Goal: Task Accomplishment & Management: Use online tool/utility

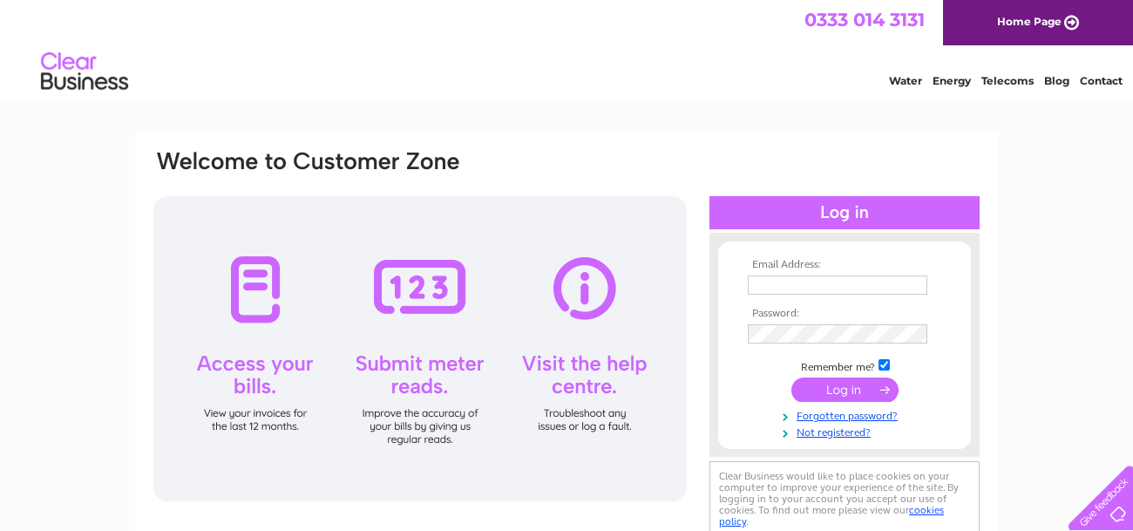
type input "grassmarketstudio@gmail.com"
click at [843, 393] on input "submit" at bounding box center [844, 389] width 107 height 24
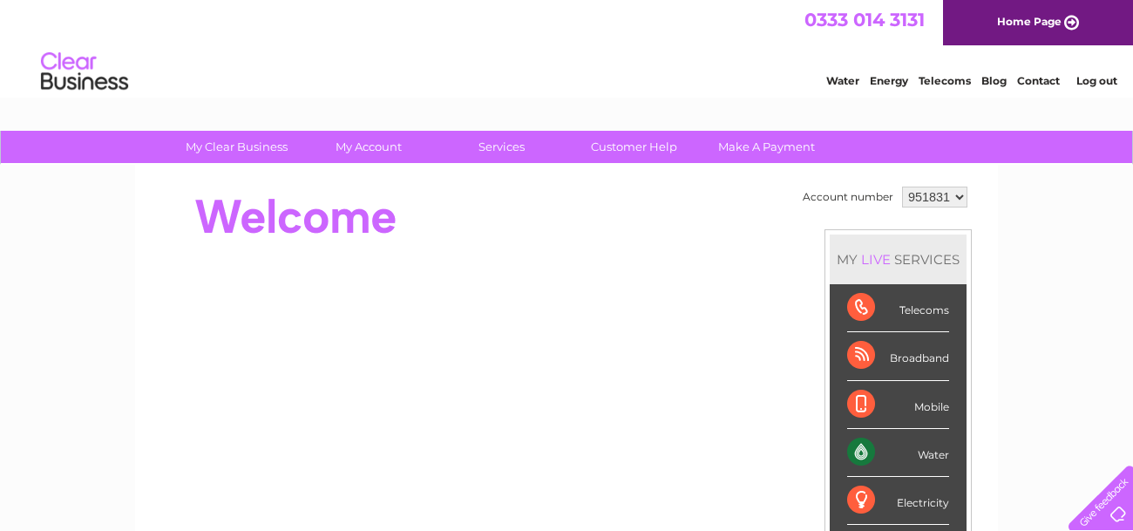
click at [867, 458] on div "Water" at bounding box center [898, 453] width 102 height 48
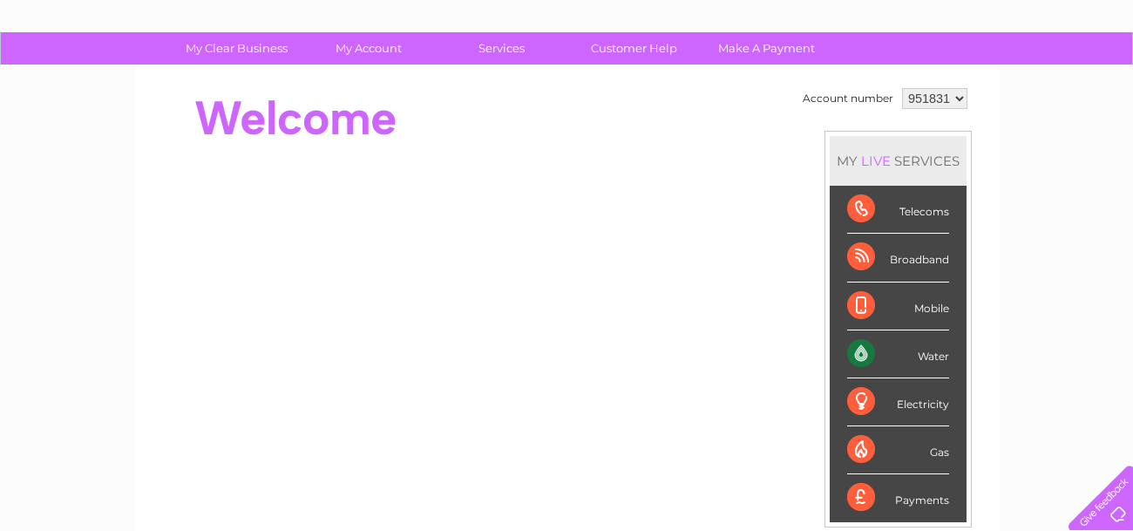
scroll to position [87, 0]
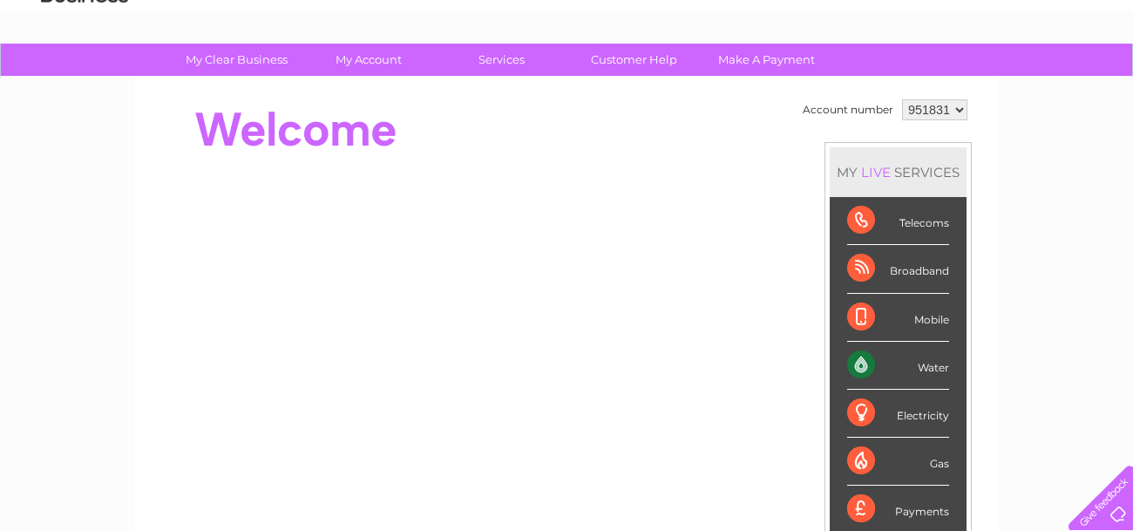
click at [857, 363] on div "Water" at bounding box center [898, 366] width 102 height 48
drag, startPoint x: 857, startPoint y: 363, endPoint x: 934, endPoint y: 367, distance: 76.8
click at [934, 367] on div "Water" at bounding box center [898, 366] width 102 height 48
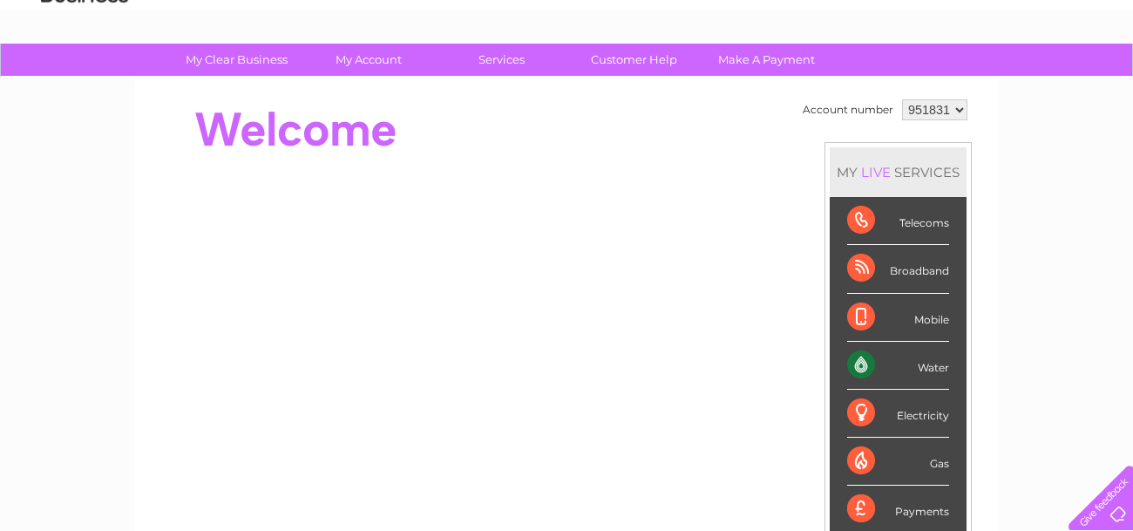
click at [934, 367] on div "Water" at bounding box center [898, 366] width 102 height 48
click at [894, 374] on div "Water" at bounding box center [898, 366] width 102 height 48
click at [905, 173] on div "MY LIVE SERVICES" at bounding box center [898, 172] width 137 height 50
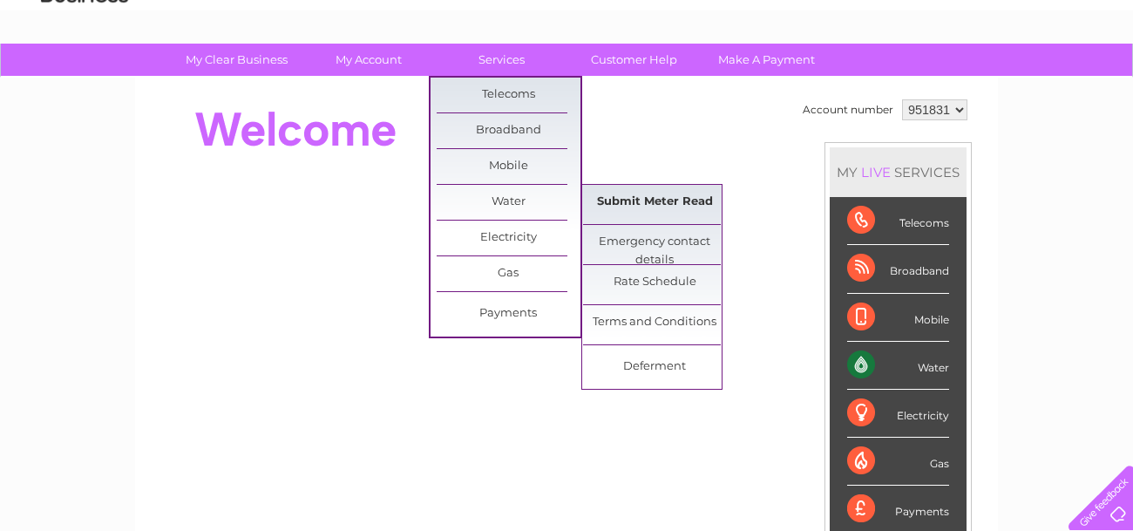
click at [623, 201] on link "Submit Meter Read" at bounding box center [655, 202] width 144 height 35
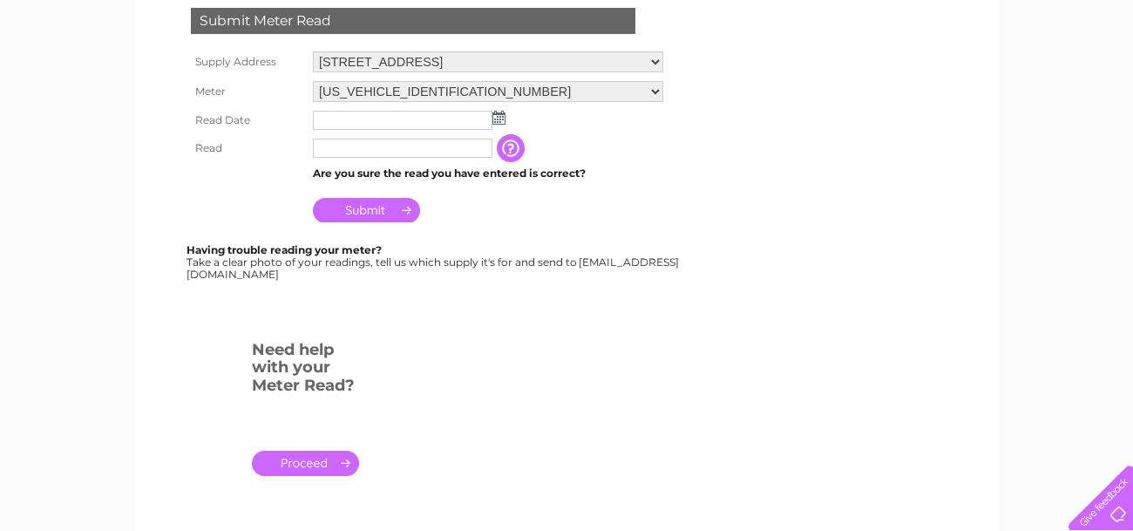
scroll to position [349, 0]
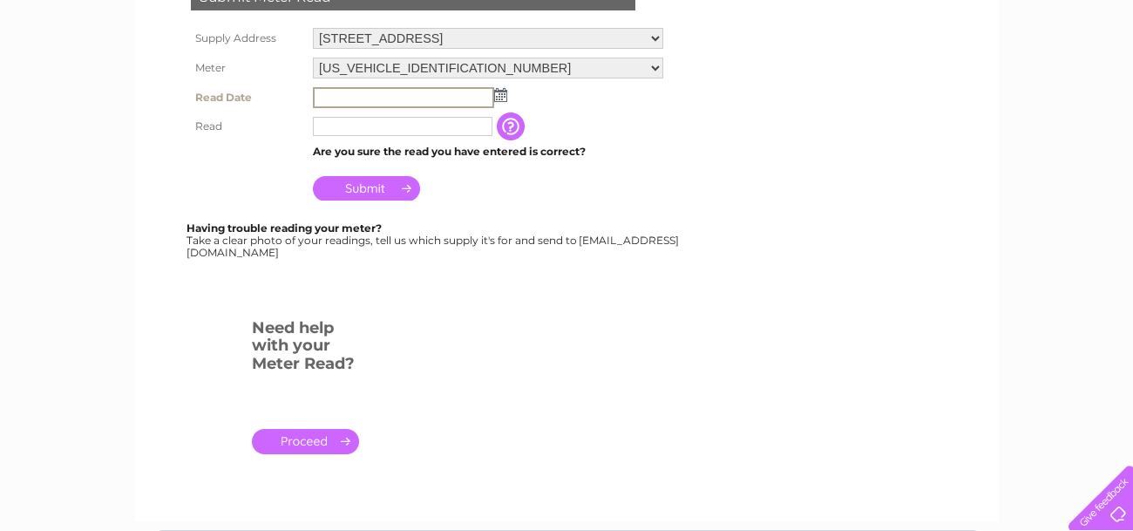
click at [350, 94] on input "text" at bounding box center [403, 97] width 181 height 21
click at [357, 103] on input "text" at bounding box center [403, 97] width 181 height 21
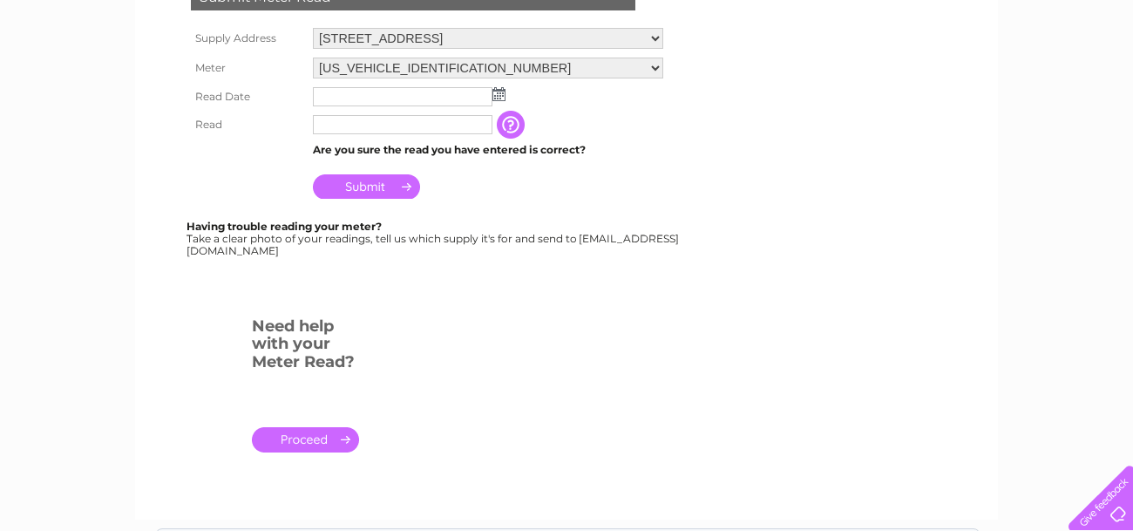
click at [502, 99] on img at bounding box center [499, 94] width 13 height 14
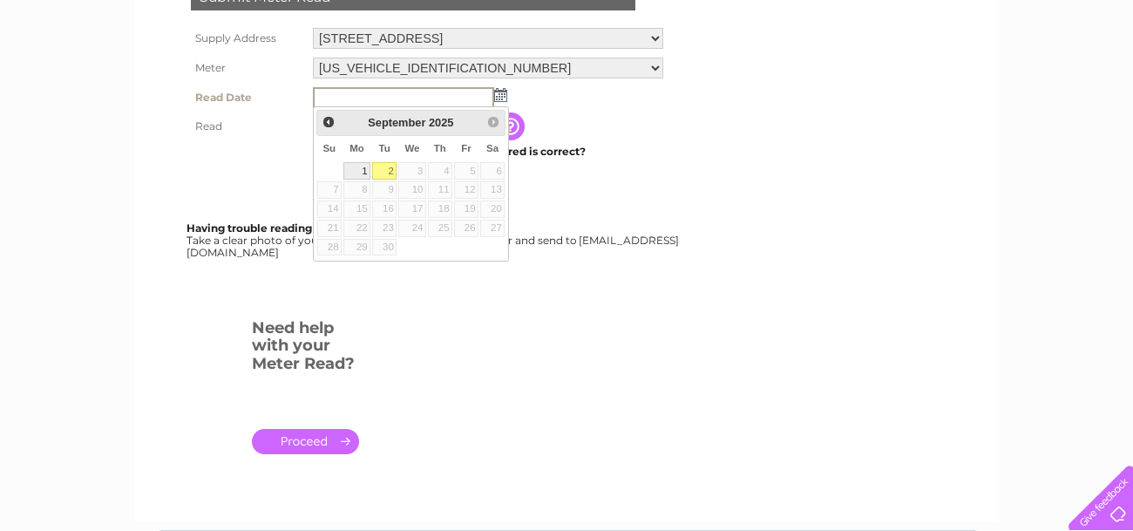
click at [358, 168] on link "1" at bounding box center [356, 170] width 27 height 17
type input "2025/09/01"
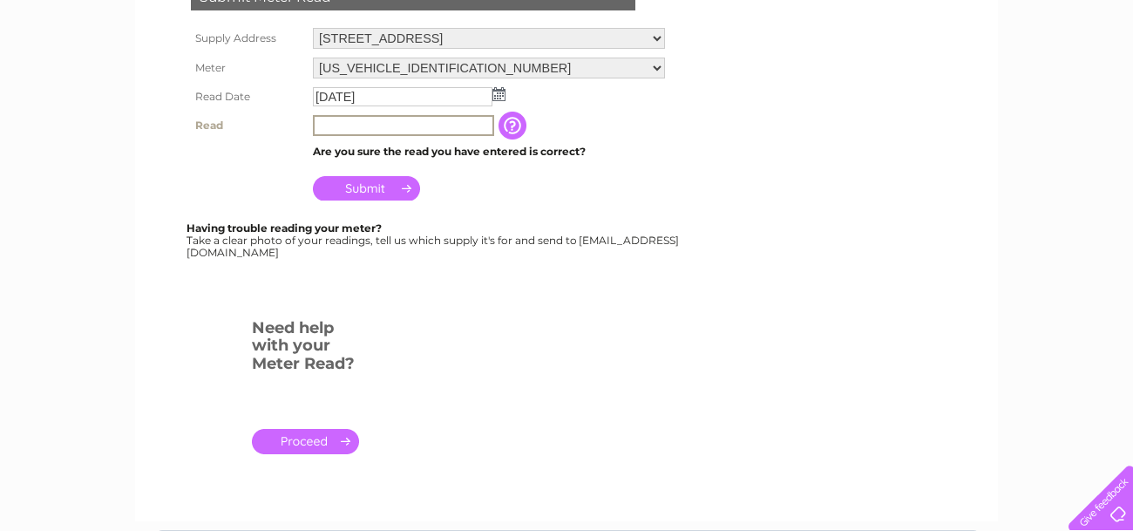
click at [356, 126] on input "text" at bounding box center [403, 125] width 181 height 21
click at [401, 133] on input "text" at bounding box center [403, 125] width 181 height 21
type input "416"
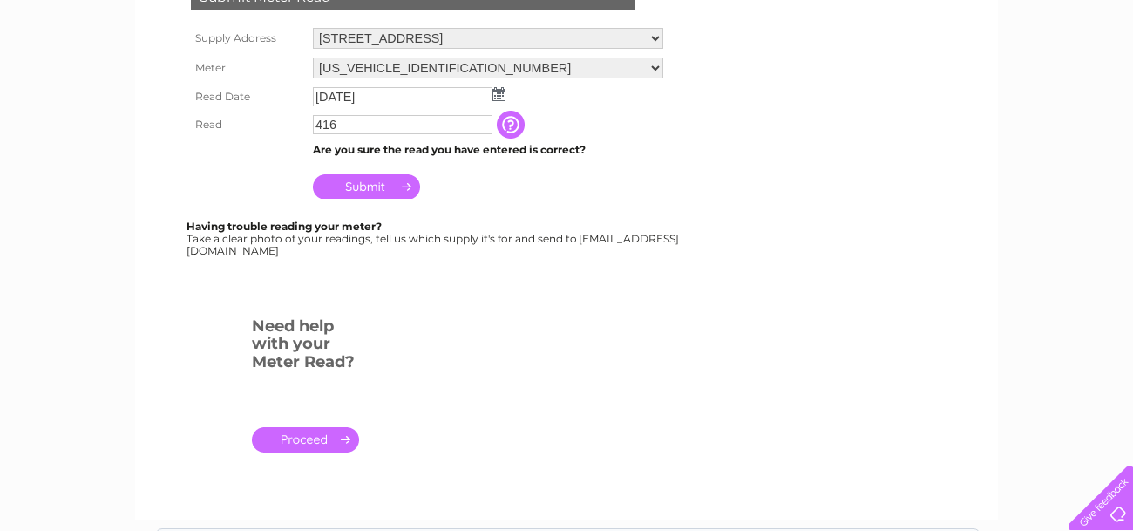
click at [363, 188] on input "Submit" at bounding box center [366, 186] width 107 height 24
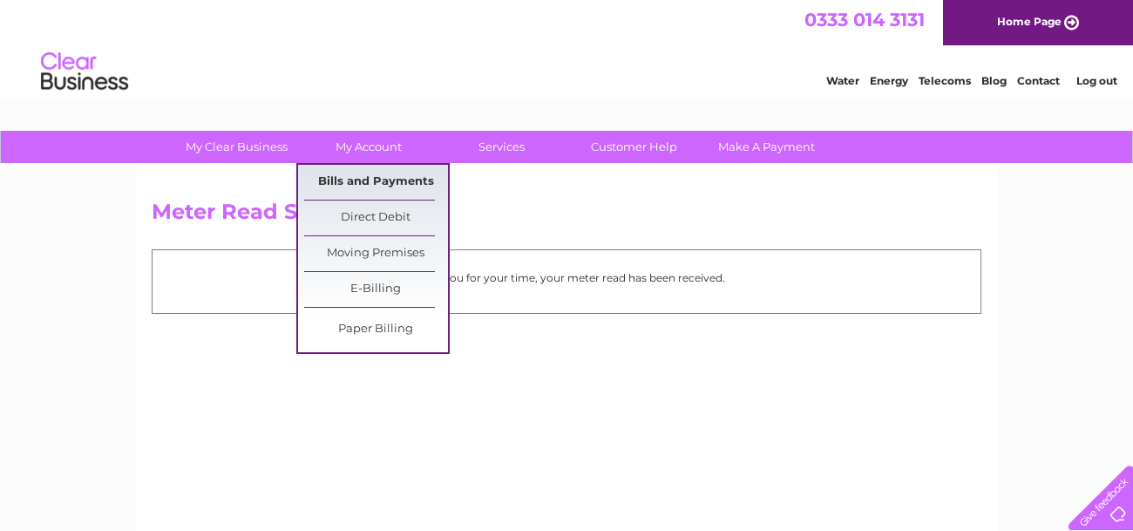
click at [357, 184] on link "Bills and Payments" at bounding box center [376, 182] width 144 height 35
click at [361, 182] on link "Bills and Payments" at bounding box center [376, 182] width 144 height 35
click at [376, 179] on link "Bills and Payments" at bounding box center [376, 182] width 144 height 35
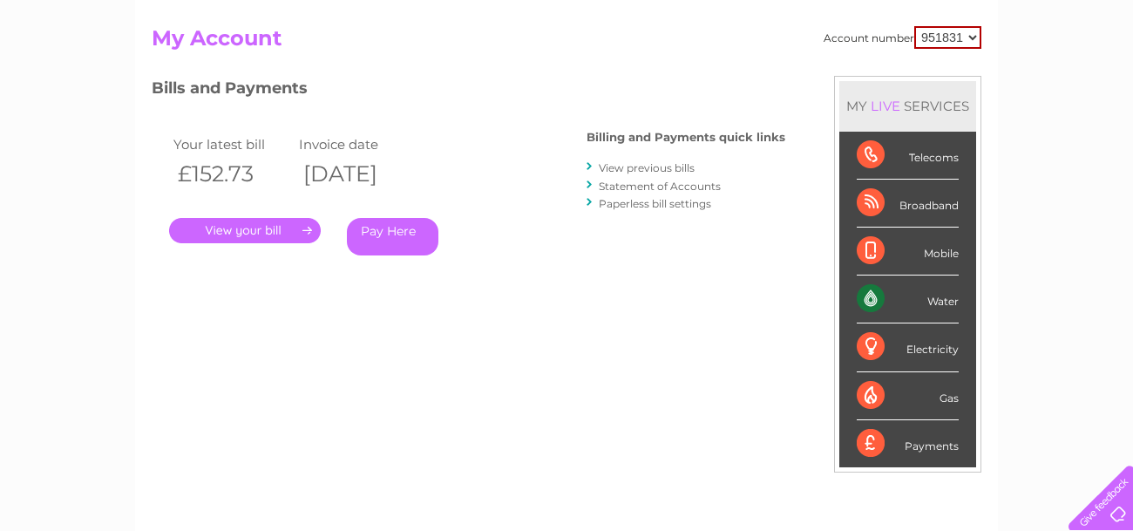
scroll to position [174, 0]
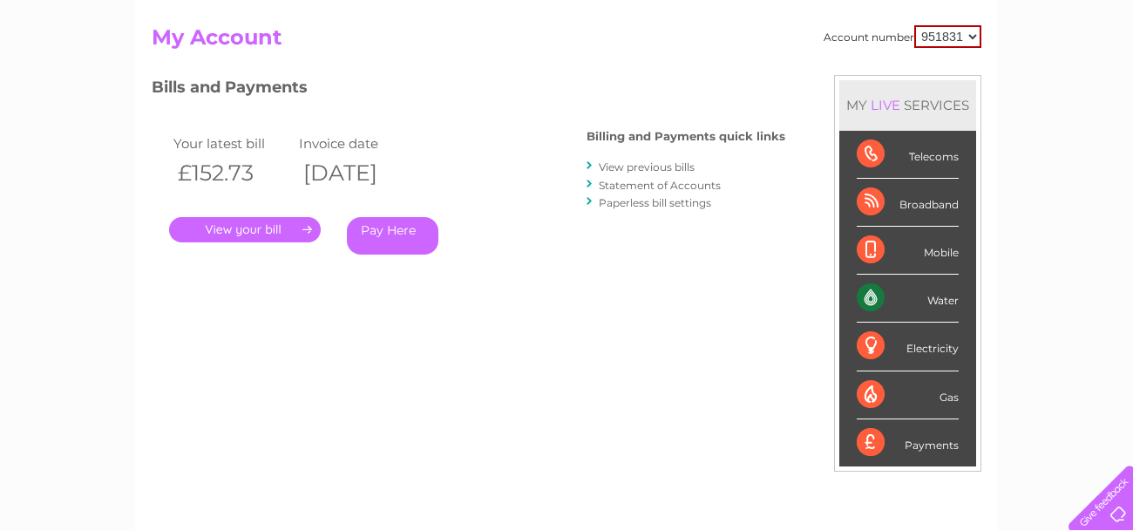
click at [289, 228] on link "." at bounding box center [245, 229] width 152 height 25
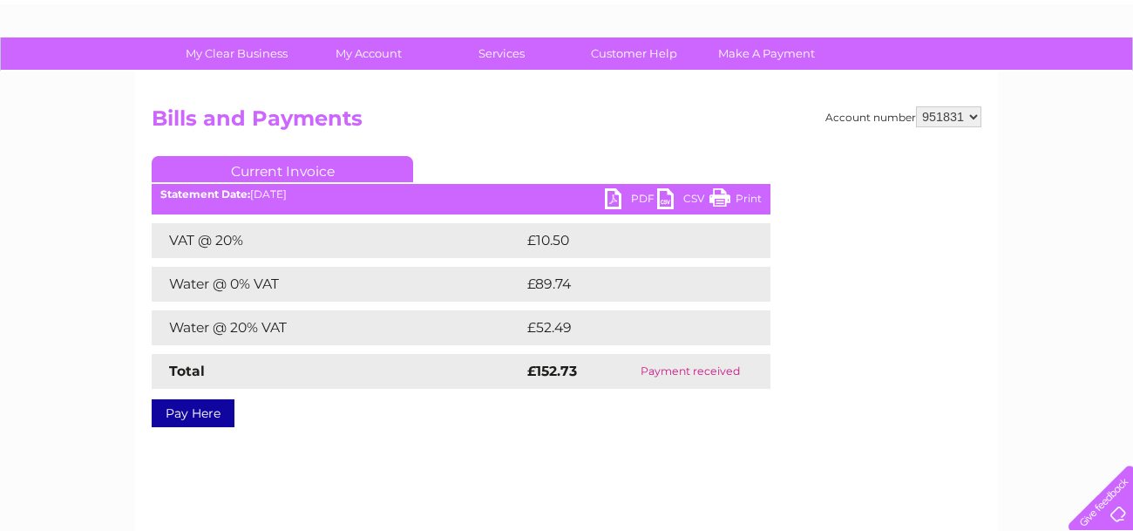
scroll to position [87, 0]
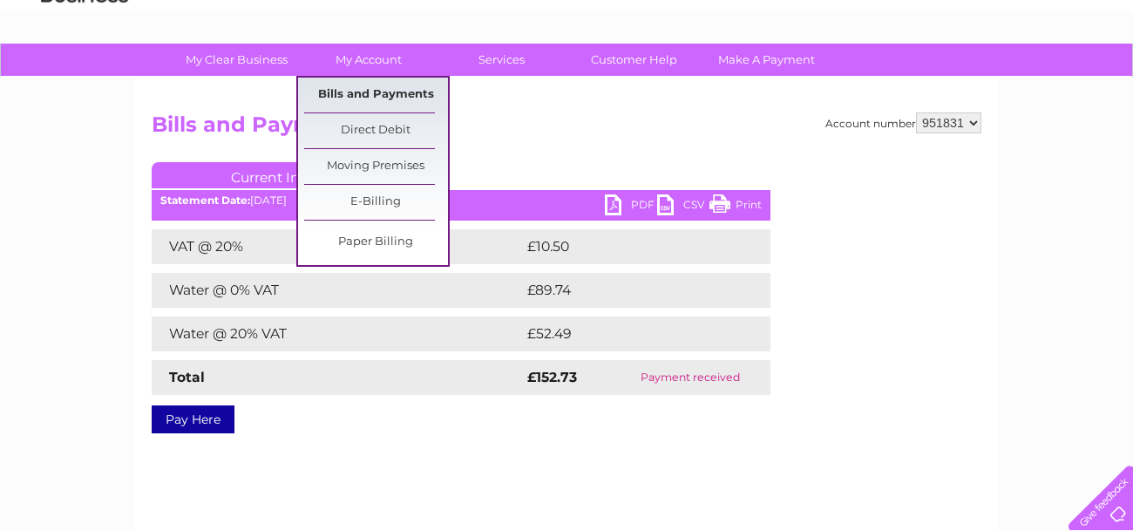
click at [395, 93] on link "Bills and Payments" at bounding box center [376, 95] width 144 height 35
click at [377, 95] on link "Bills and Payments" at bounding box center [376, 95] width 144 height 35
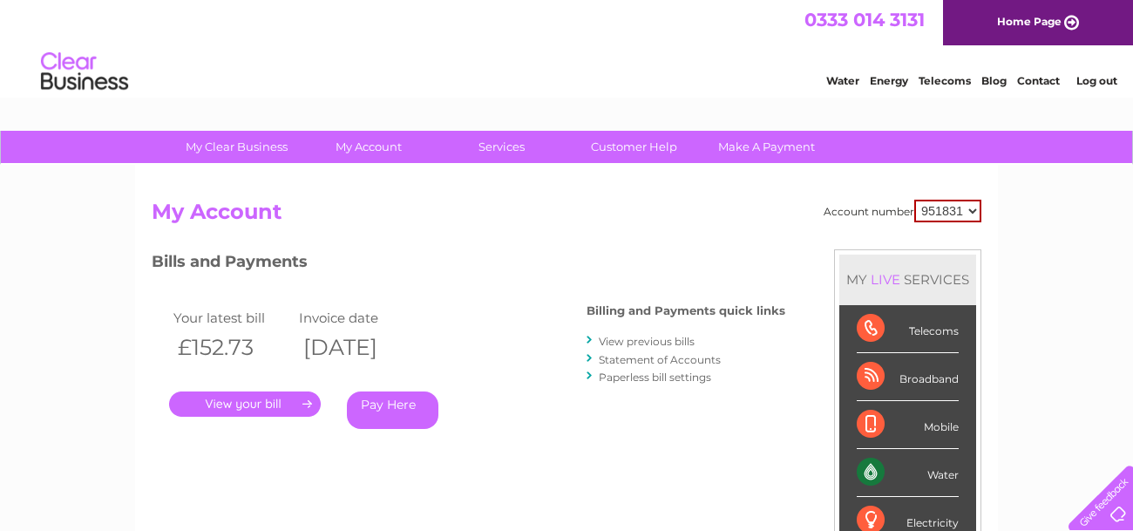
click at [631, 341] on link "View previous bills" at bounding box center [647, 341] width 96 height 13
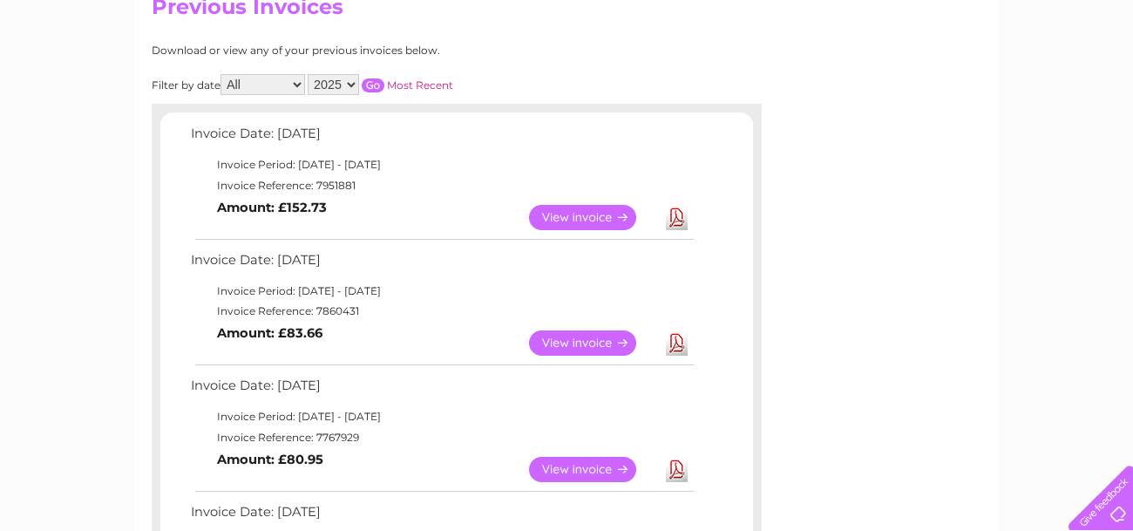
scroll to position [174, 0]
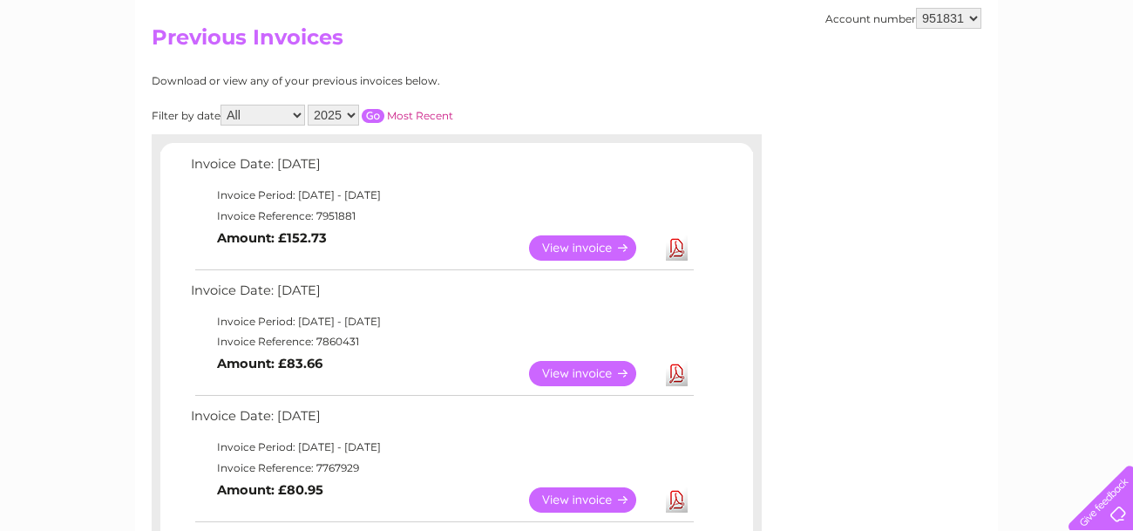
click at [580, 248] on link "View" at bounding box center [593, 247] width 128 height 25
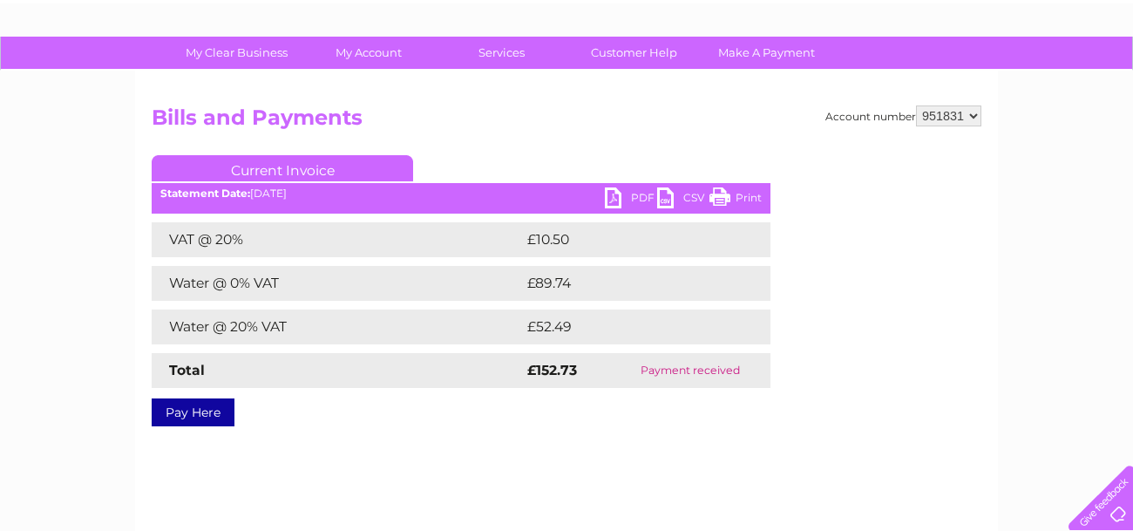
scroll to position [87, 0]
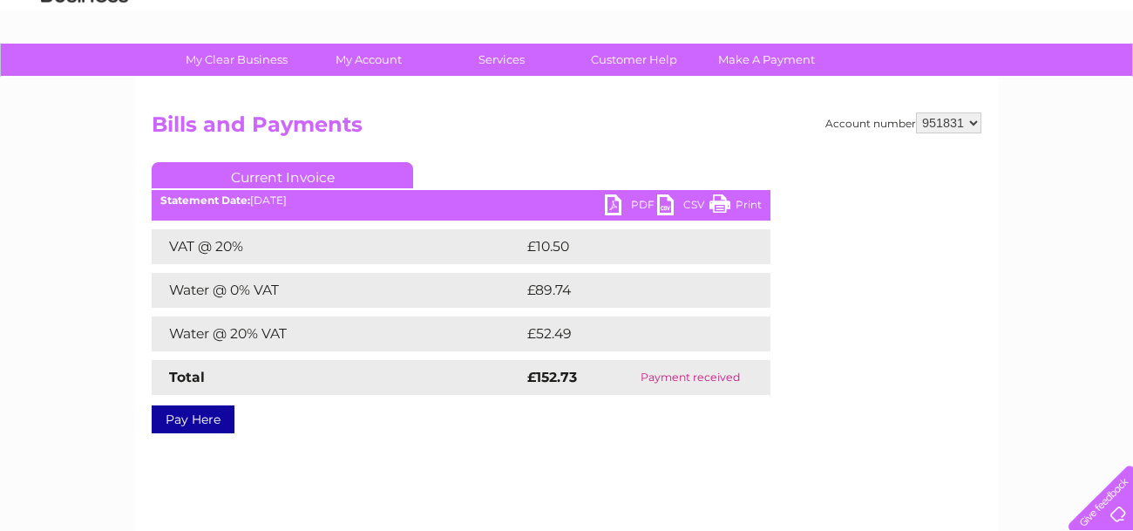
click at [615, 207] on link "PDF" at bounding box center [631, 206] width 52 height 25
click at [620, 204] on link "PDF" at bounding box center [631, 206] width 52 height 25
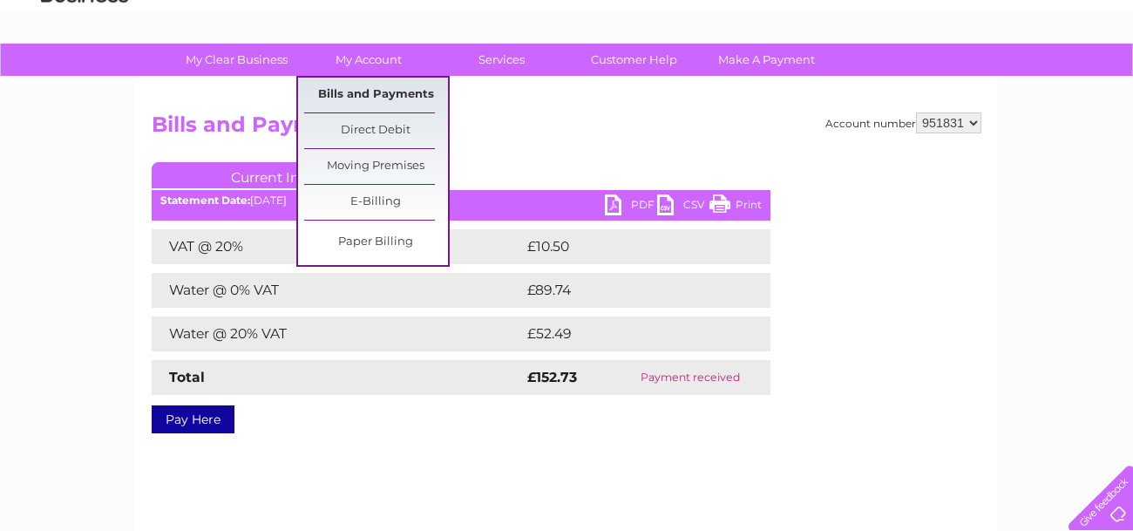
click at [382, 89] on link "Bills and Payments" at bounding box center [376, 95] width 144 height 35
click at [382, 99] on link "Bills and Payments" at bounding box center [376, 95] width 144 height 35
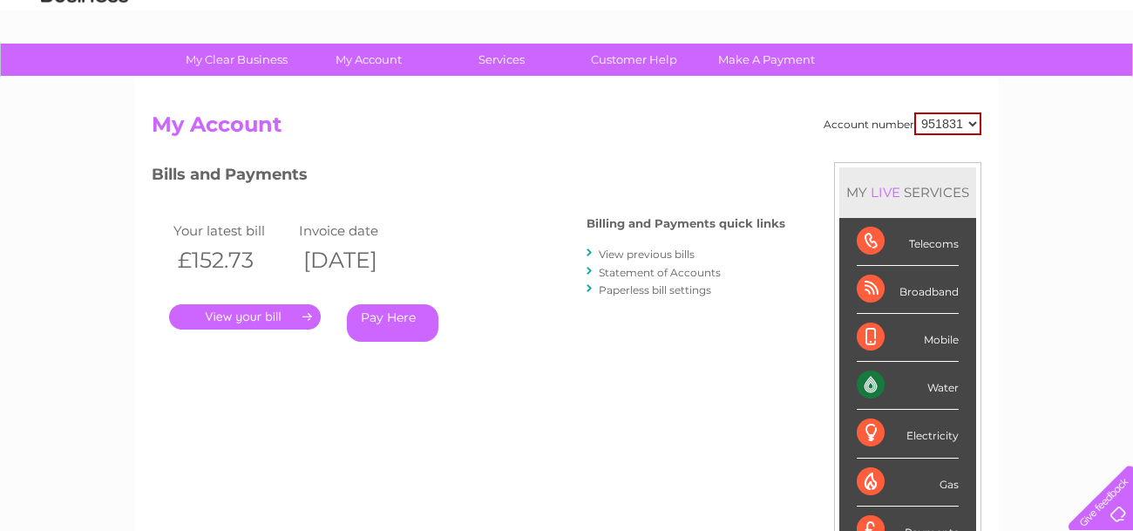
scroll to position [174, 0]
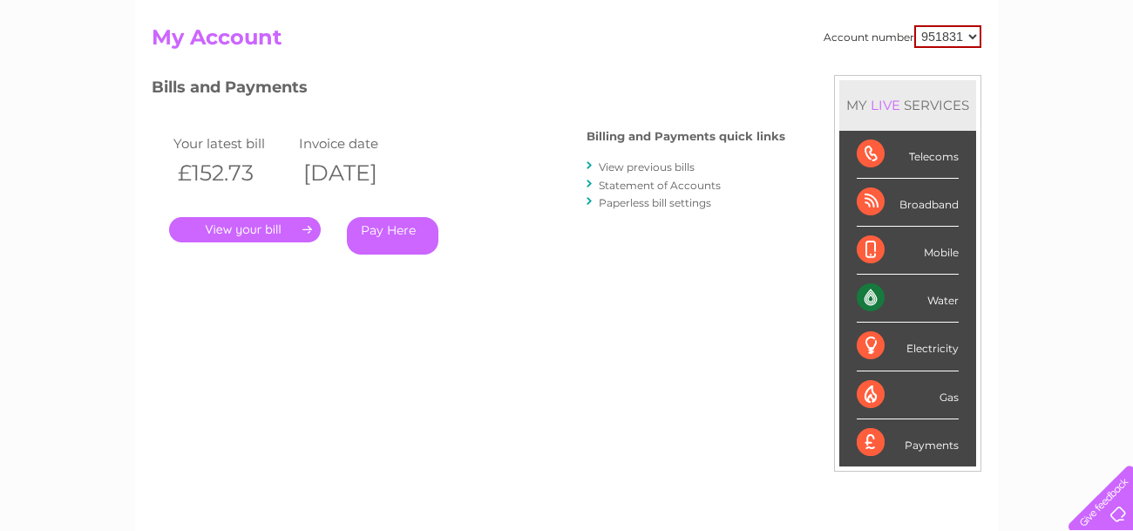
click at [625, 184] on link "Statement of Accounts" at bounding box center [660, 185] width 122 height 13
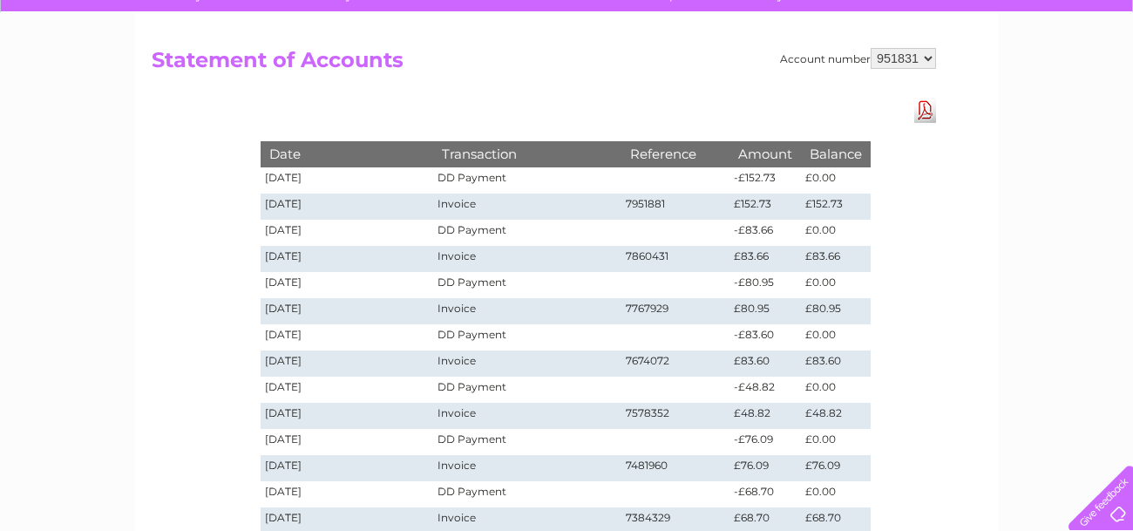
scroll to position [174, 0]
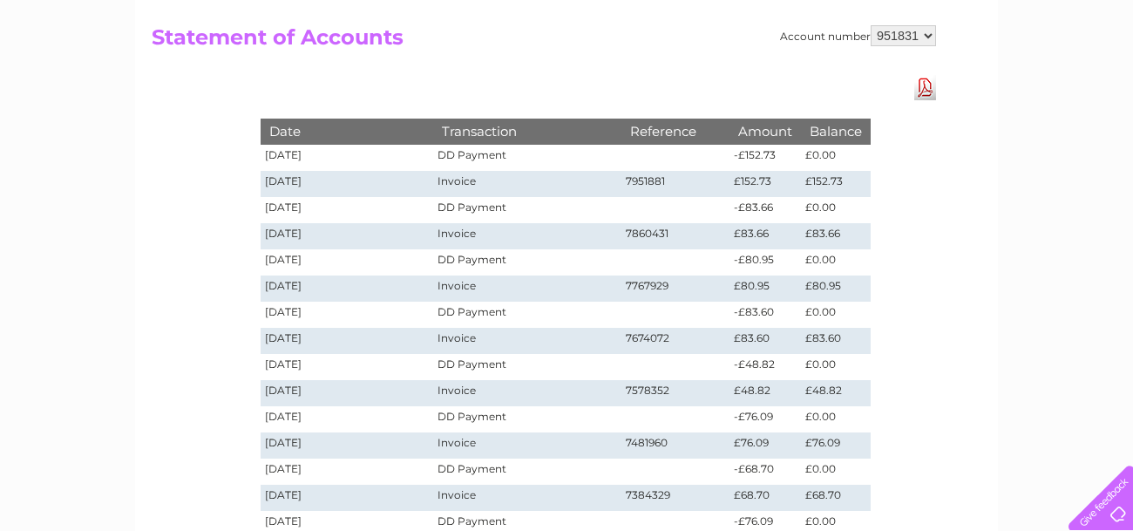
drag, startPoint x: 787, startPoint y: 141, endPoint x: 800, endPoint y: 484, distance: 342.8
